Goal: Information Seeking & Learning: Learn about a topic

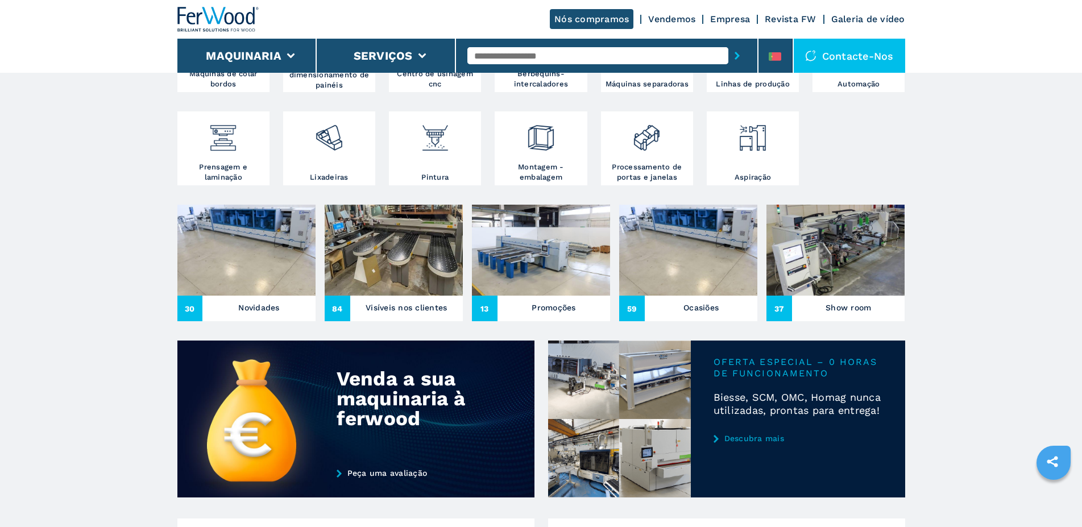
scroll to position [290, 0]
click at [572, 282] on img at bounding box center [541, 250] width 138 height 91
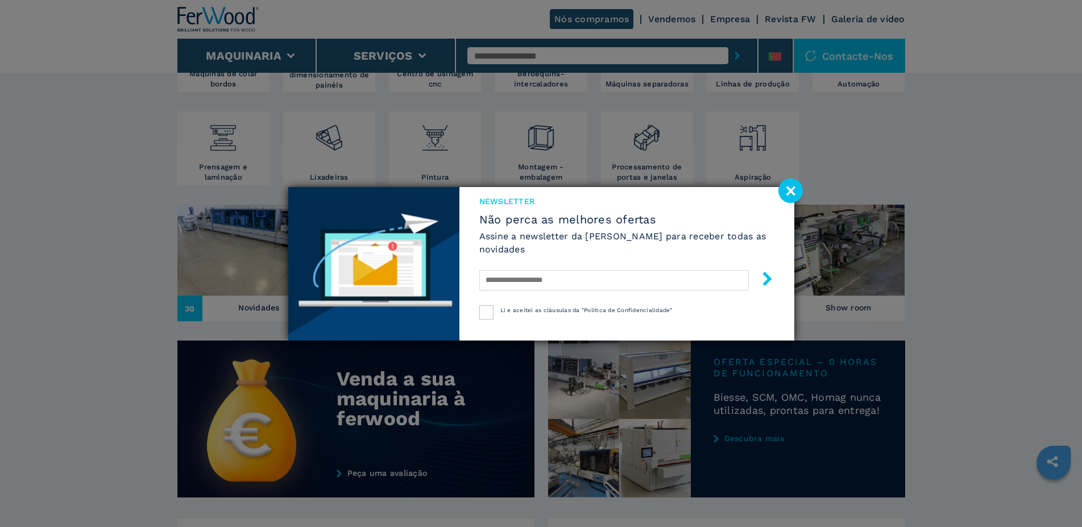
click at [788, 187] on image at bounding box center [791, 191] width 24 height 24
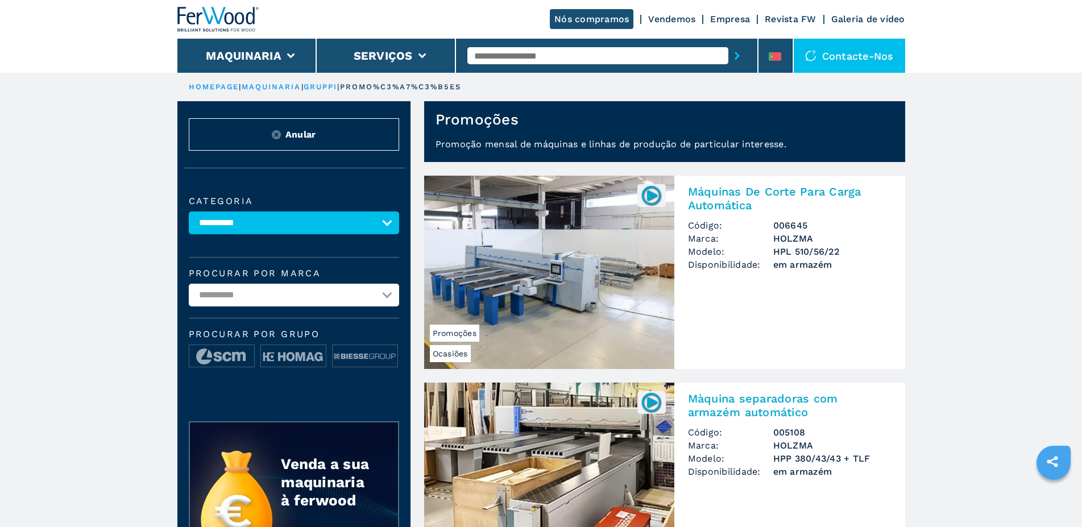
click at [518, 48] on input "text" at bounding box center [597, 55] width 261 height 17
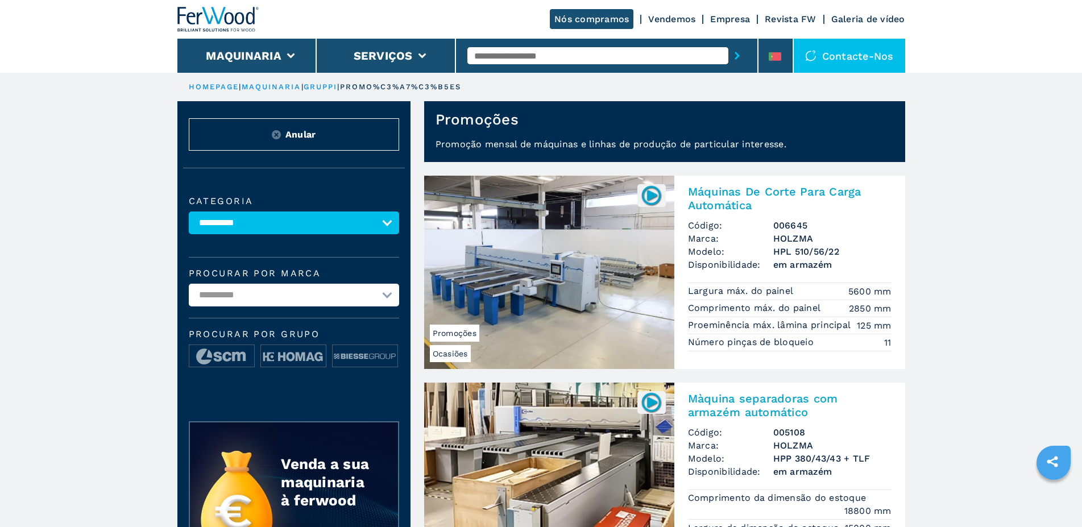
click at [507, 57] on input "text" at bounding box center [597, 55] width 261 height 17
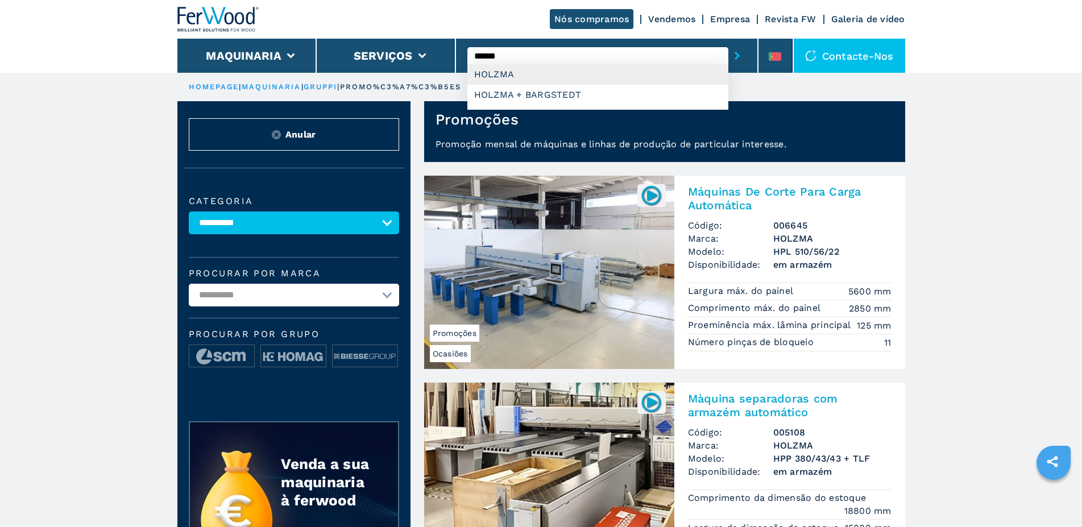
click at [502, 71] on div "HOLZMA" at bounding box center [597, 74] width 261 height 20
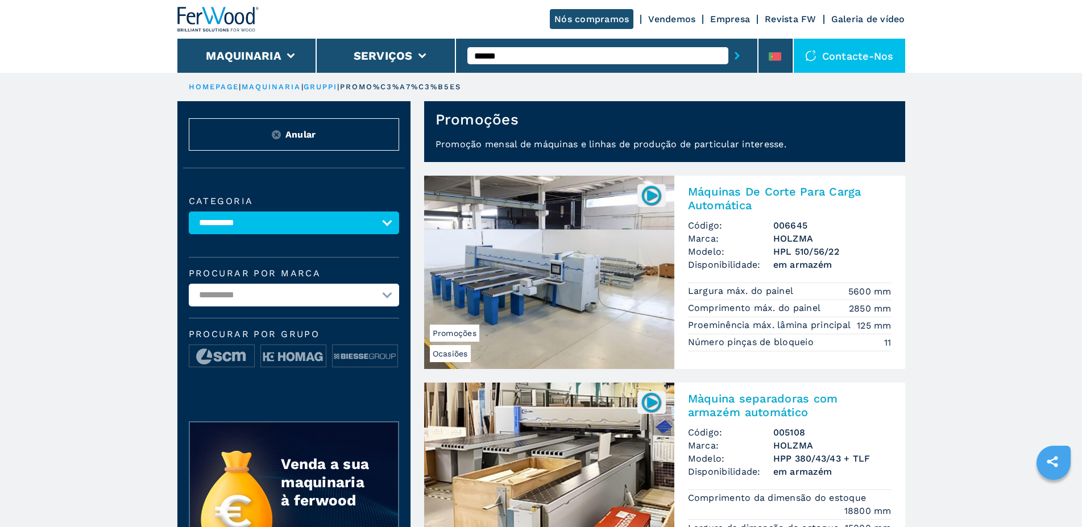
type input "******"
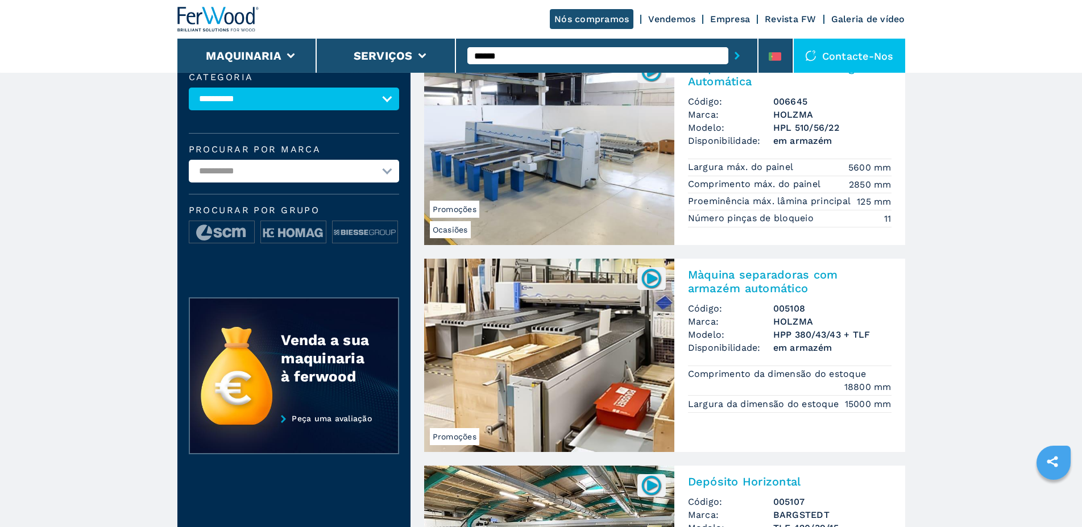
scroll to position [174, 0]
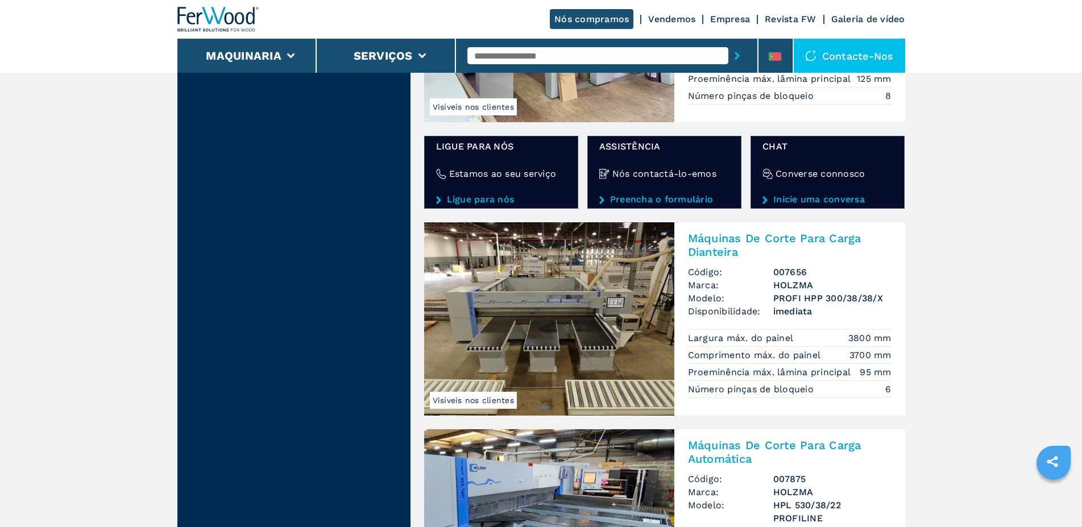
scroll to position [1972, 0]
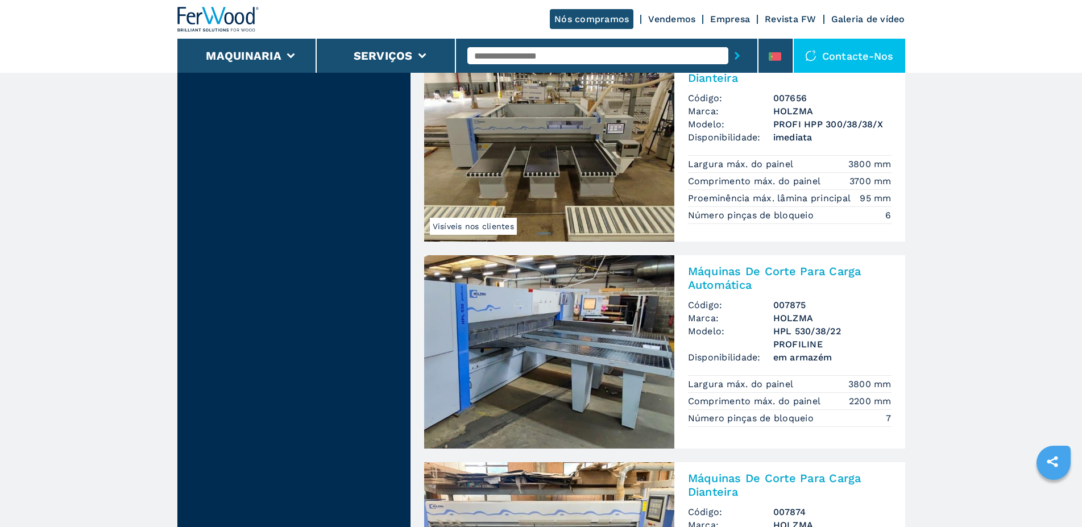
click at [585, 128] on img at bounding box center [549, 144] width 250 height 193
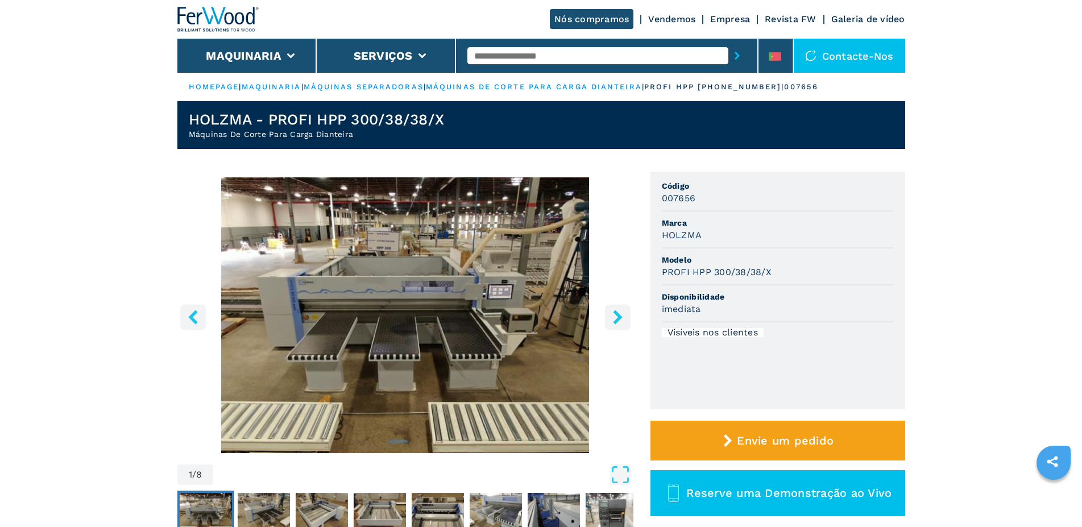
click at [611, 318] on icon "right-button" at bounding box center [618, 317] width 14 height 14
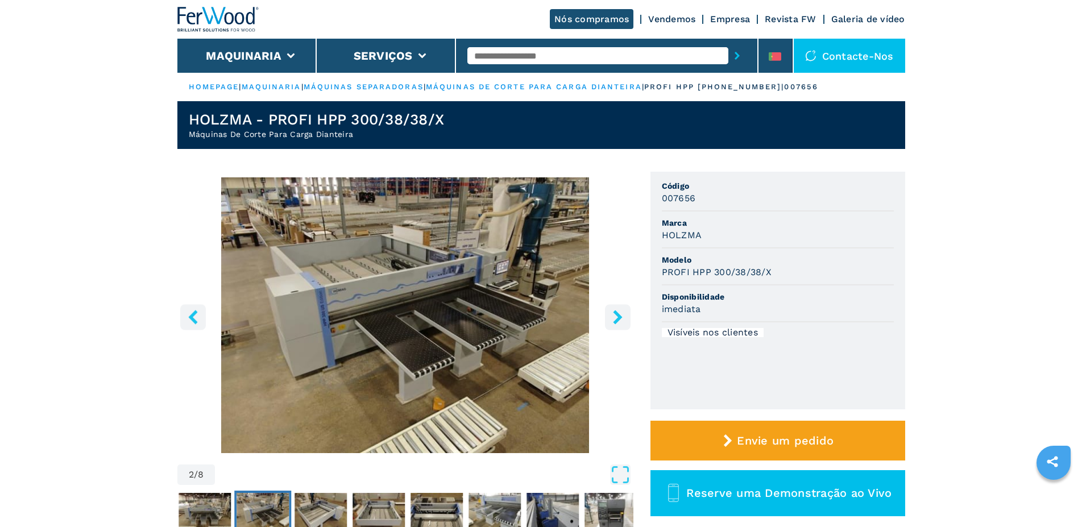
click at [611, 318] on icon "right-button" at bounding box center [618, 317] width 14 height 14
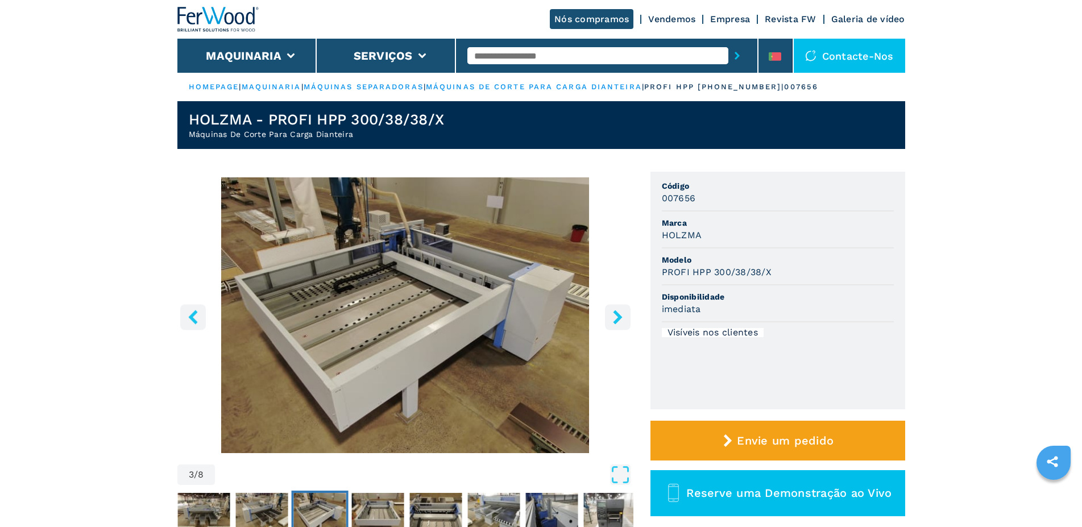
click at [612, 318] on icon "right-button" at bounding box center [618, 317] width 14 height 14
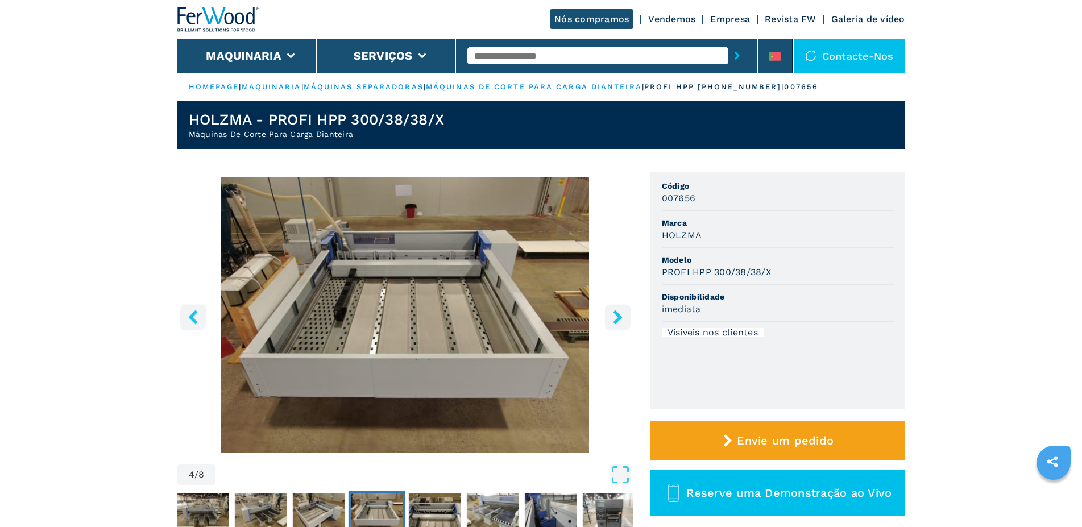
click at [612, 318] on icon "right-button" at bounding box center [618, 317] width 14 height 14
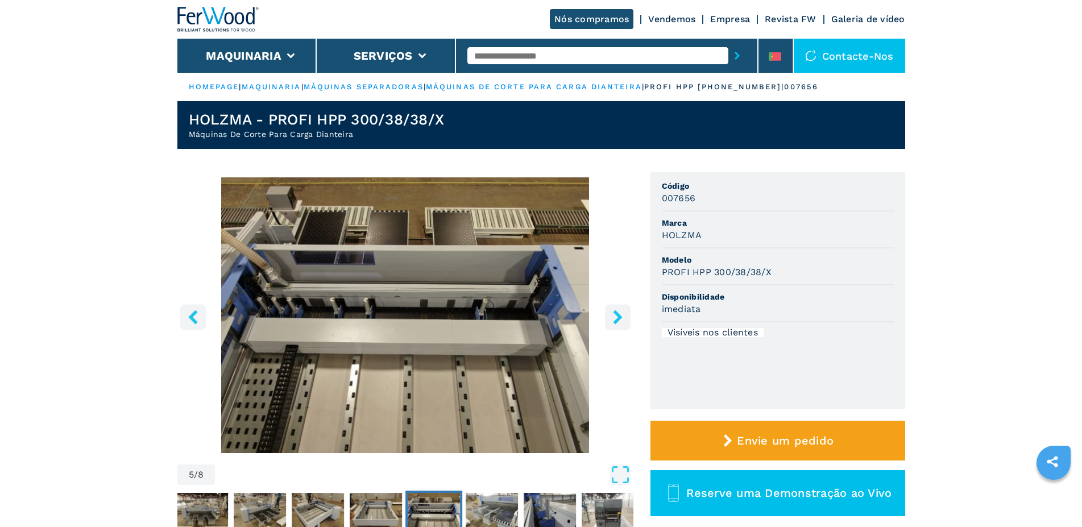
click at [612, 318] on icon "right-button" at bounding box center [618, 317] width 14 height 14
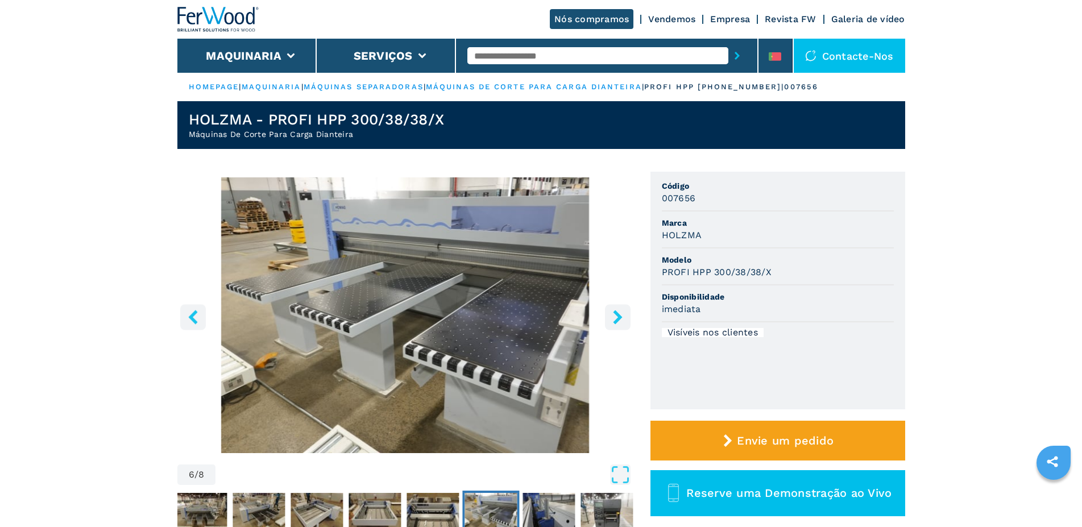
click at [612, 318] on icon "right-button" at bounding box center [618, 317] width 14 height 14
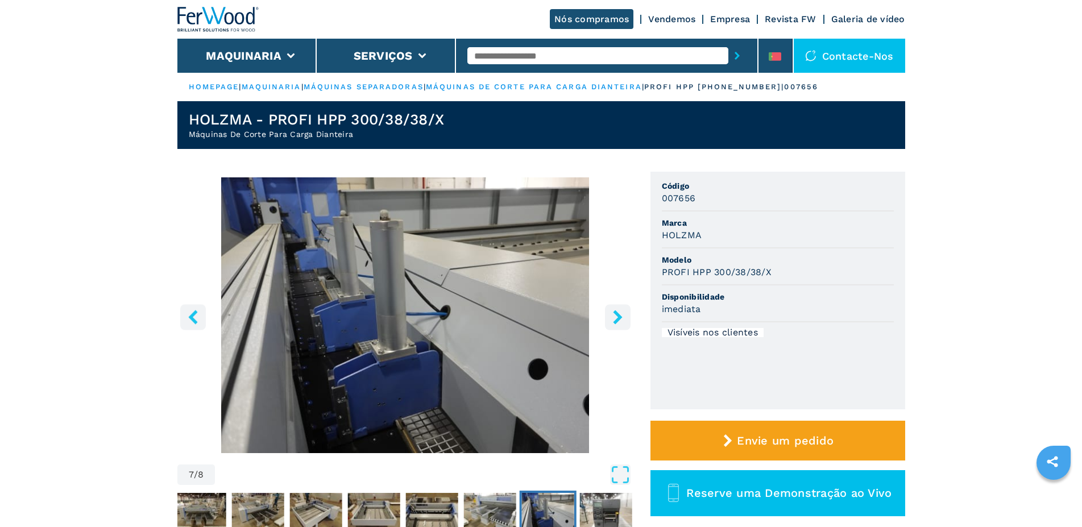
click at [612, 318] on icon "right-button" at bounding box center [618, 317] width 14 height 14
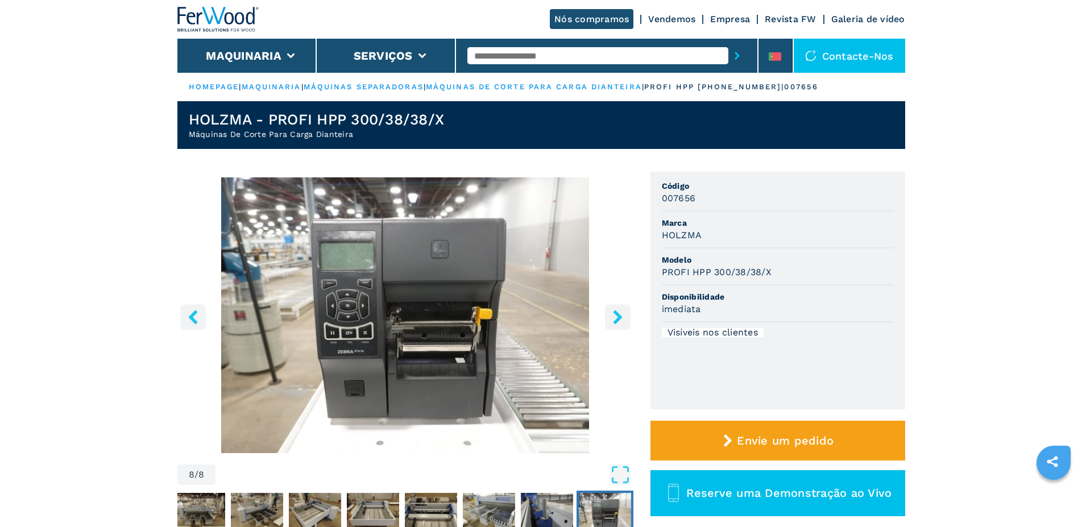
click at [612, 318] on icon "right-button" at bounding box center [618, 317] width 14 height 14
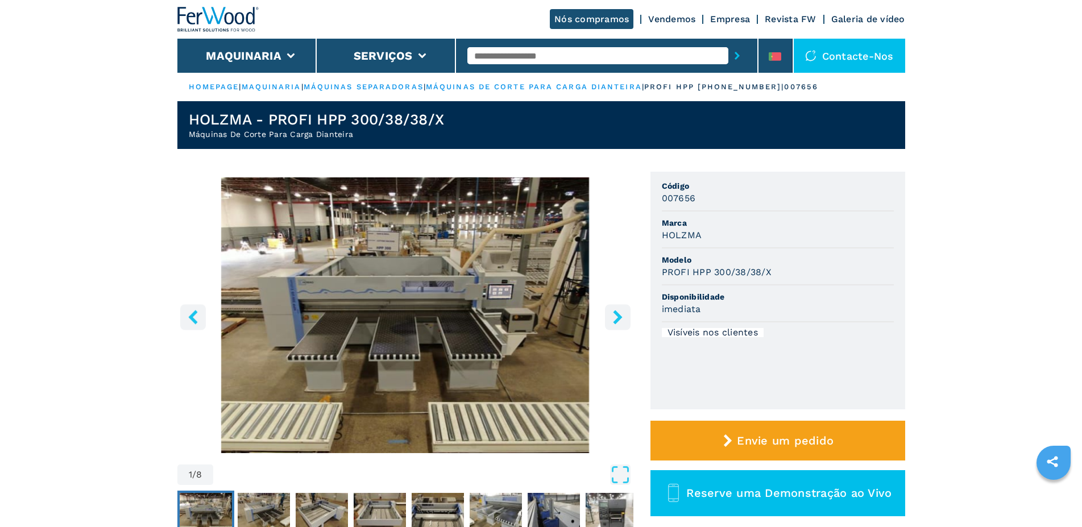
click at [612, 318] on icon "right-button" at bounding box center [618, 317] width 14 height 14
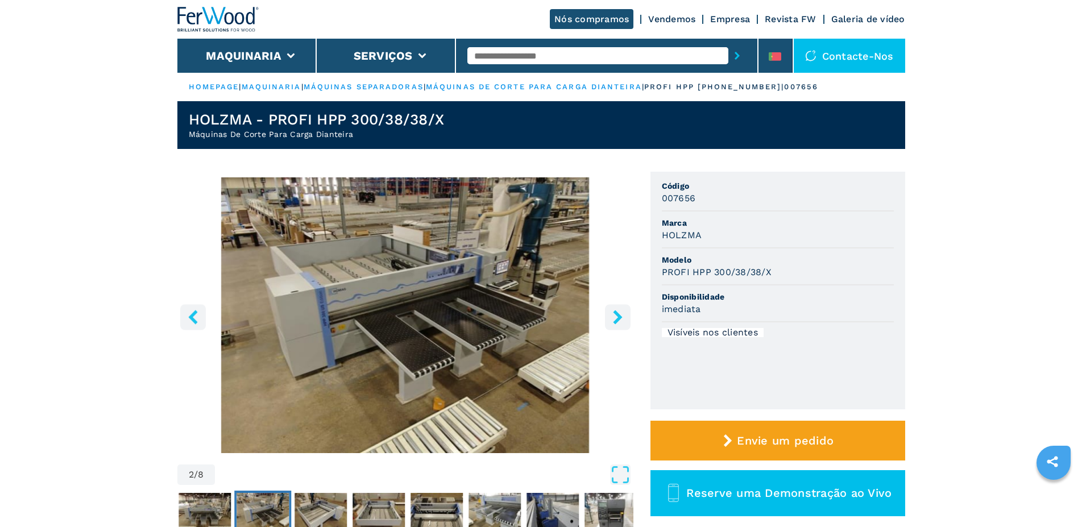
click at [612, 318] on icon "right-button" at bounding box center [618, 317] width 14 height 14
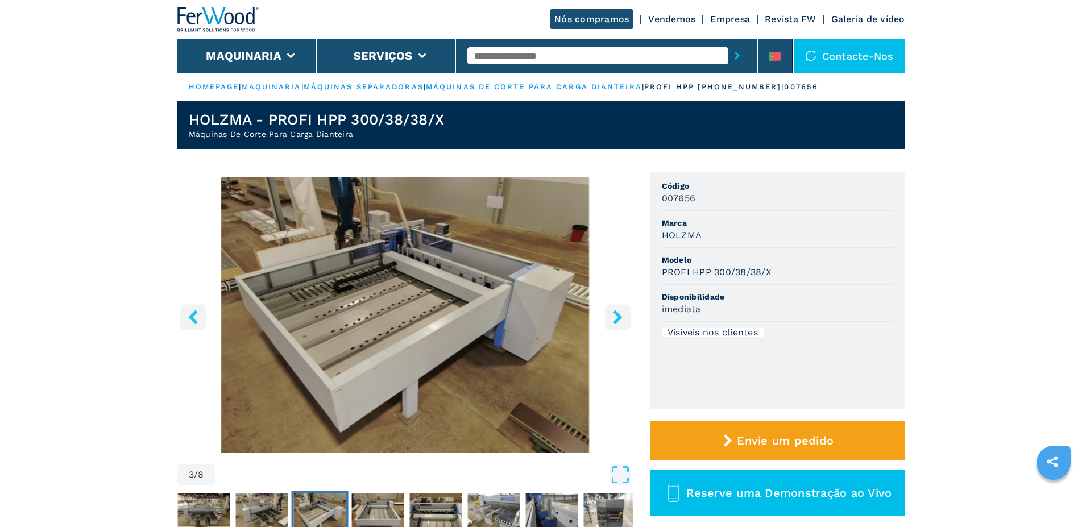
click at [612, 318] on icon "right-button" at bounding box center [618, 317] width 14 height 14
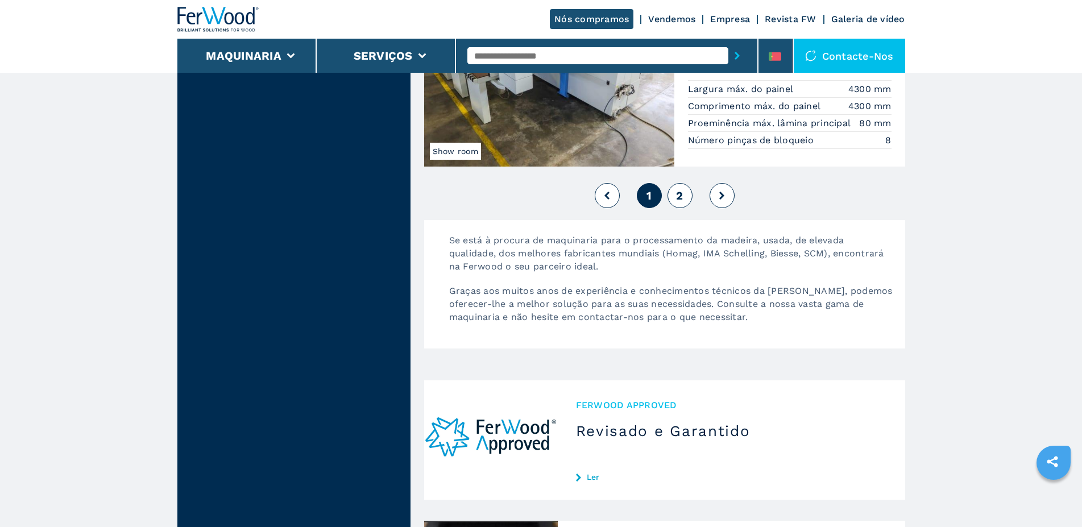
scroll to position [2378, 0]
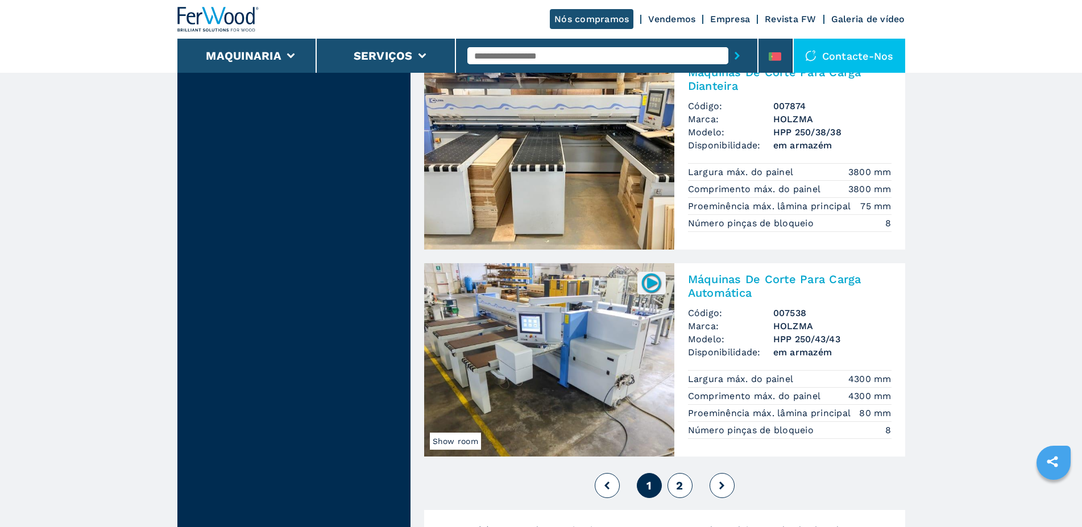
click at [732, 283] on h2 "Máquinas De Corte Para Carga Automática" at bounding box center [790, 285] width 204 height 27
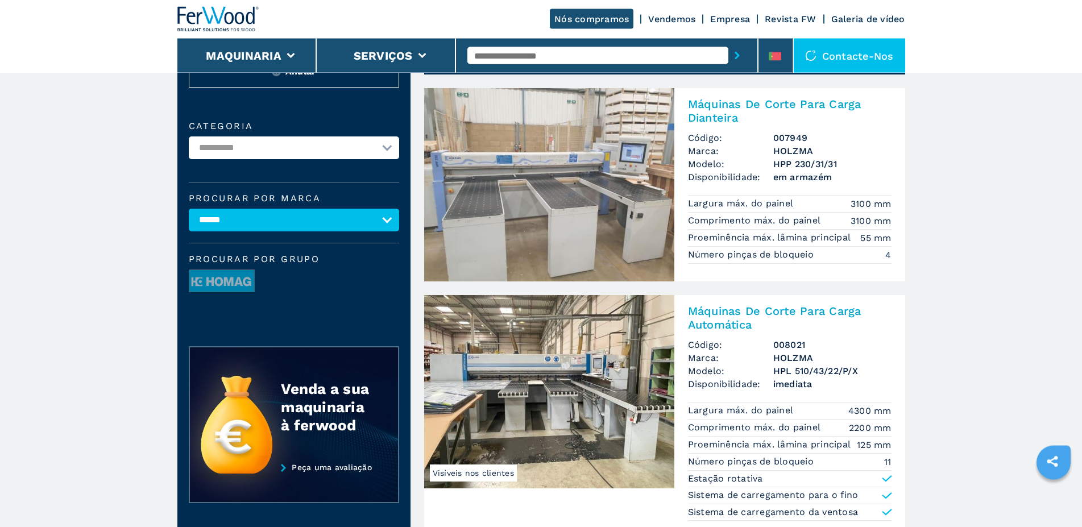
scroll to position [232, 0]
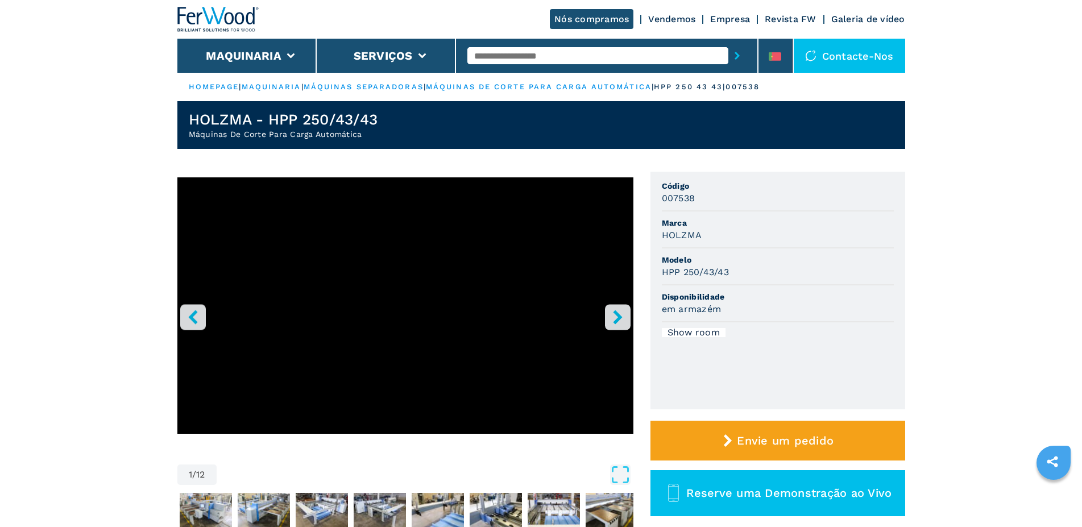
click at [619, 316] on icon "right-button" at bounding box center [617, 317] width 9 height 14
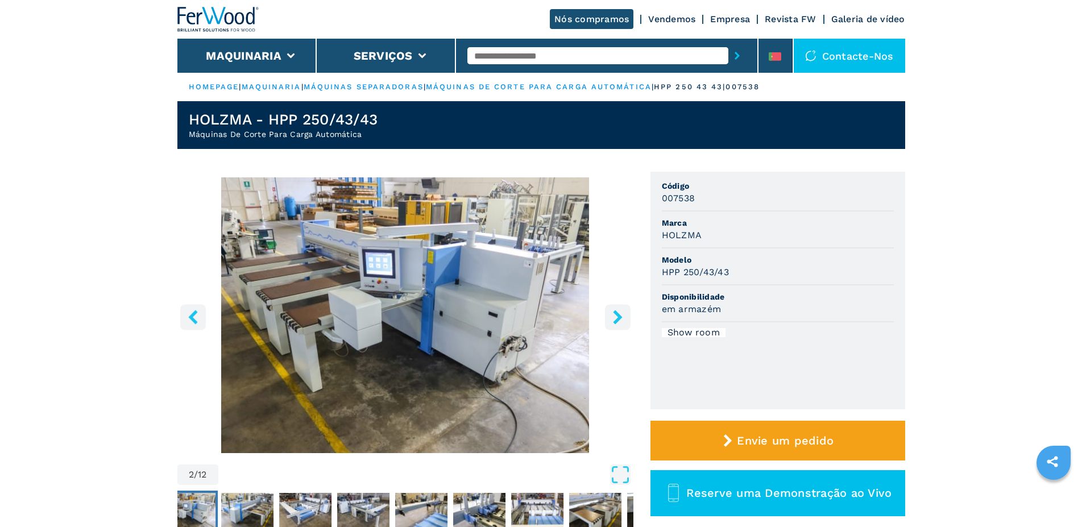
click at [619, 316] on icon "right-button" at bounding box center [617, 317] width 9 height 14
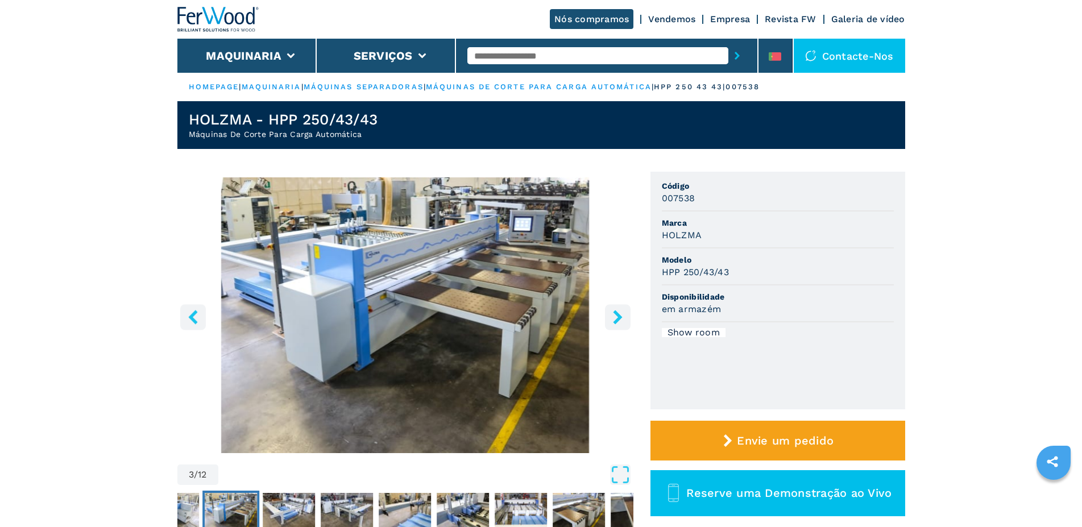
click at [619, 315] on icon "right-button" at bounding box center [617, 317] width 9 height 14
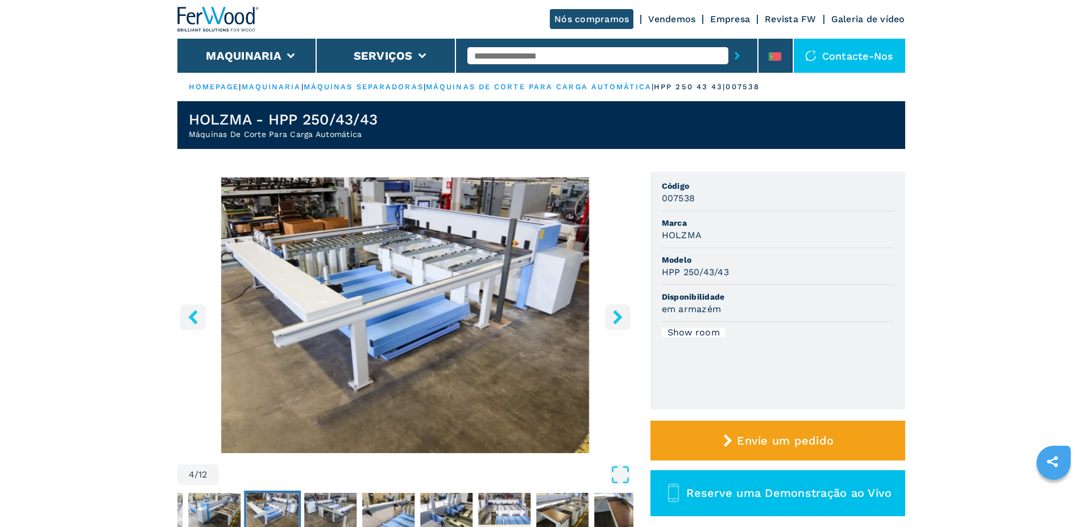
click at [619, 315] on icon "right-button" at bounding box center [617, 317] width 9 height 14
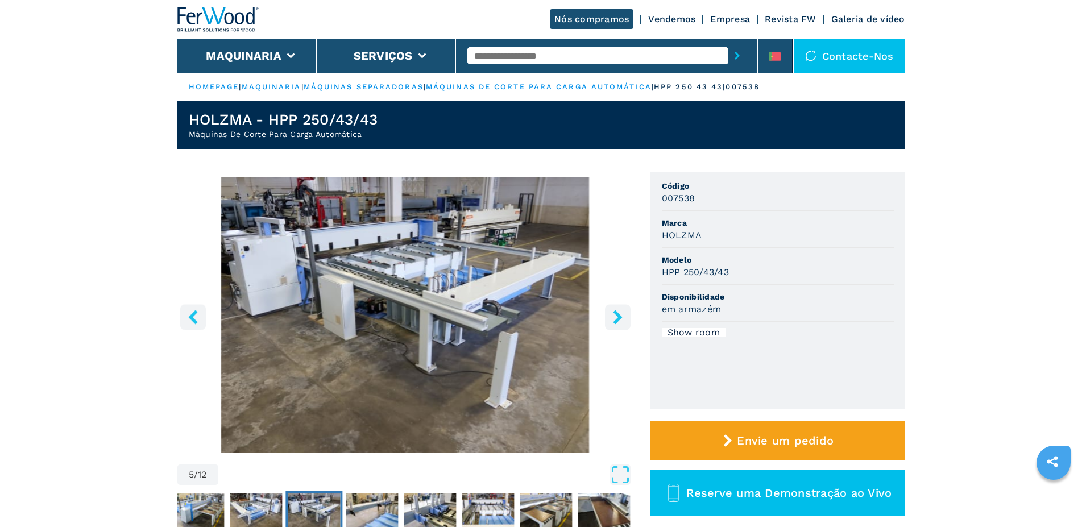
click at [619, 315] on icon "right-button" at bounding box center [617, 317] width 9 height 14
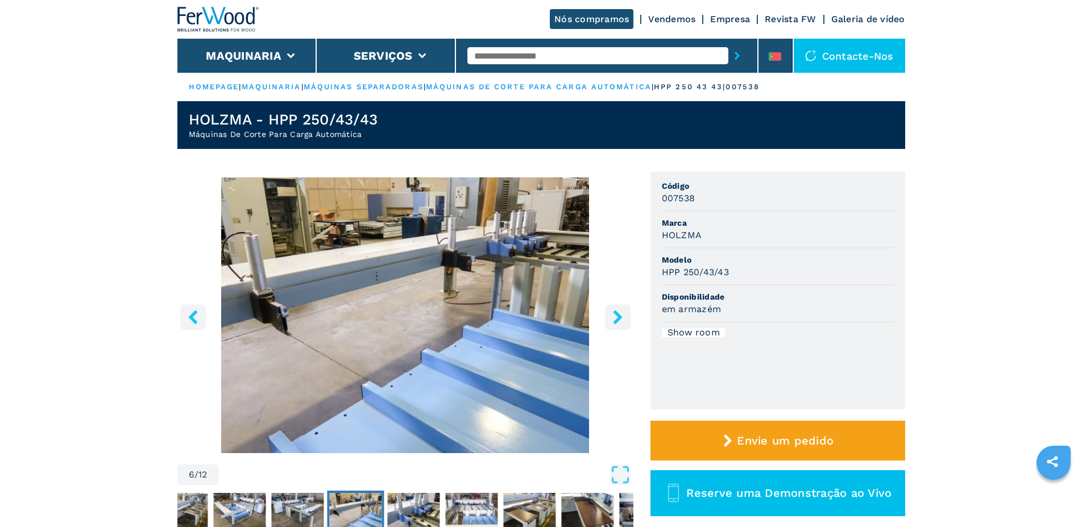
click at [619, 315] on icon "right-button" at bounding box center [617, 317] width 9 height 14
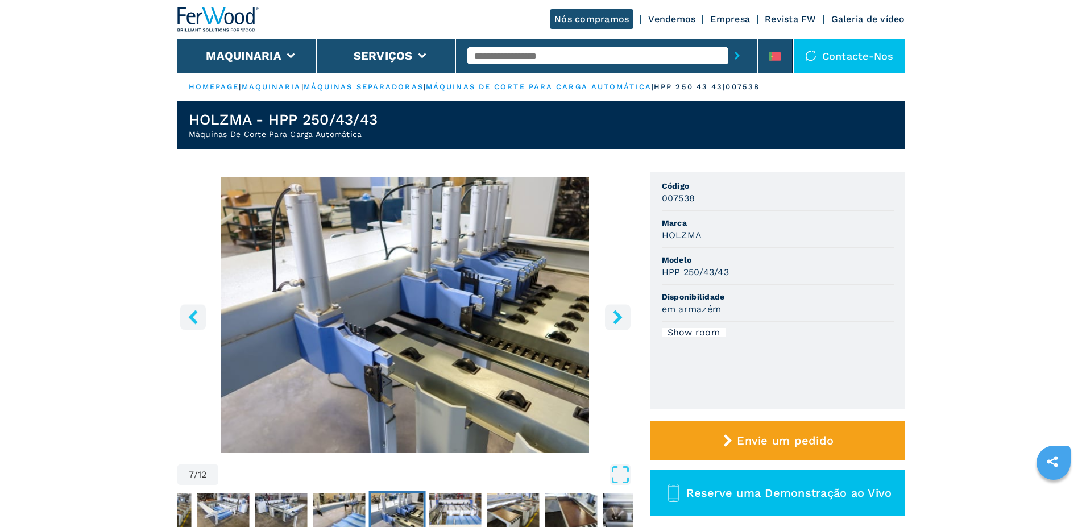
click at [619, 315] on icon "right-button" at bounding box center [617, 317] width 9 height 14
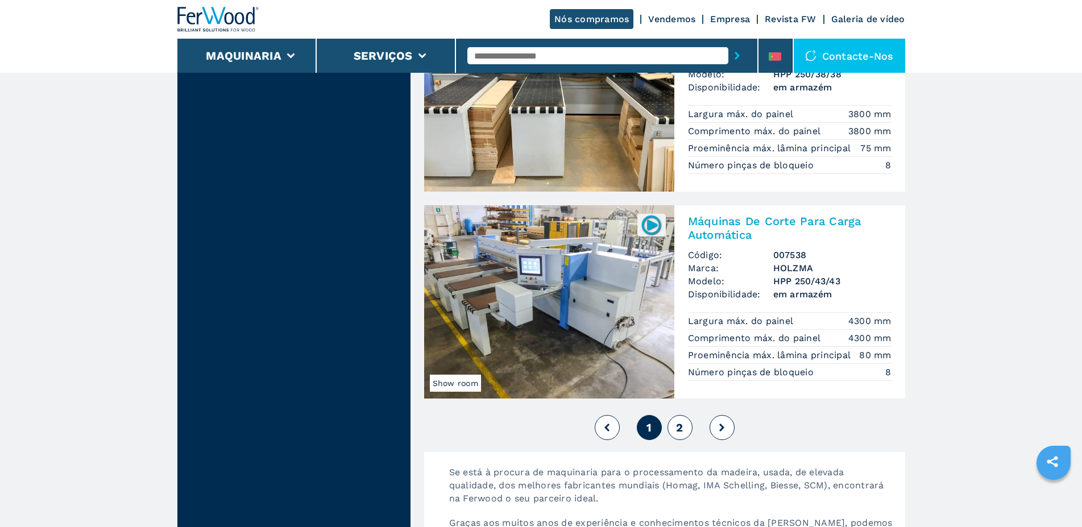
scroll to position [2668, 0]
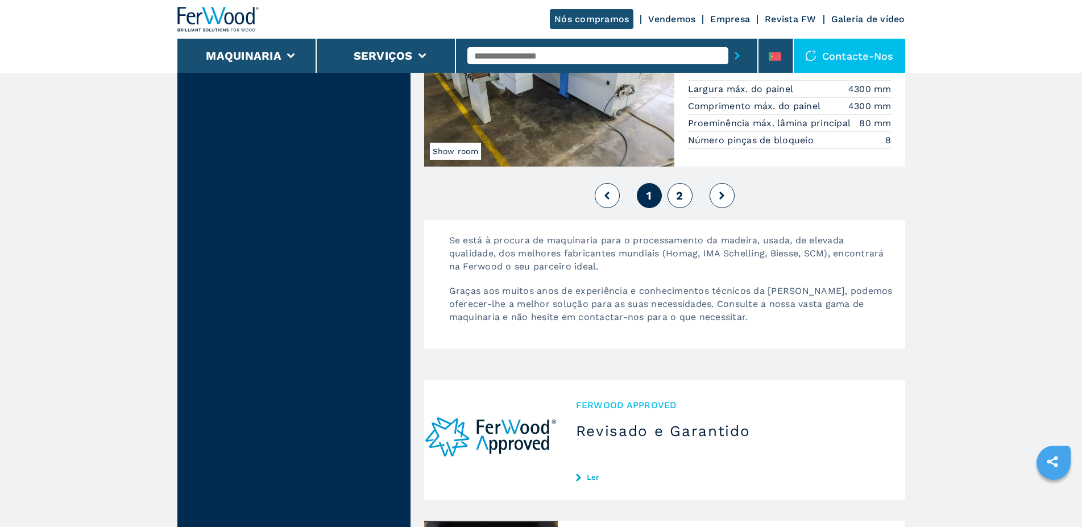
click at [675, 193] on button "2" at bounding box center [680, 195] width 25 height 25
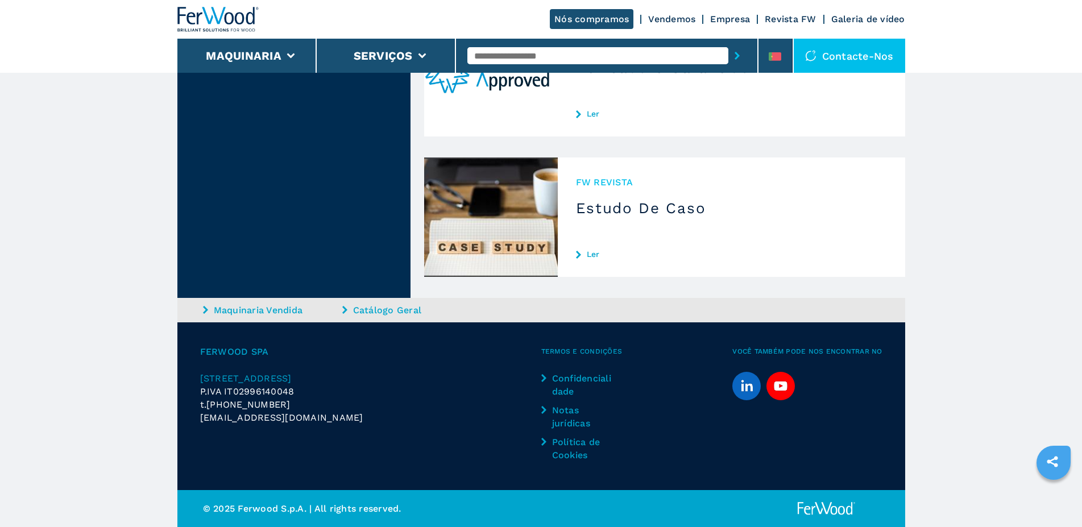
select select
